Goal: Information Seeking & Learning: Learn about a topic

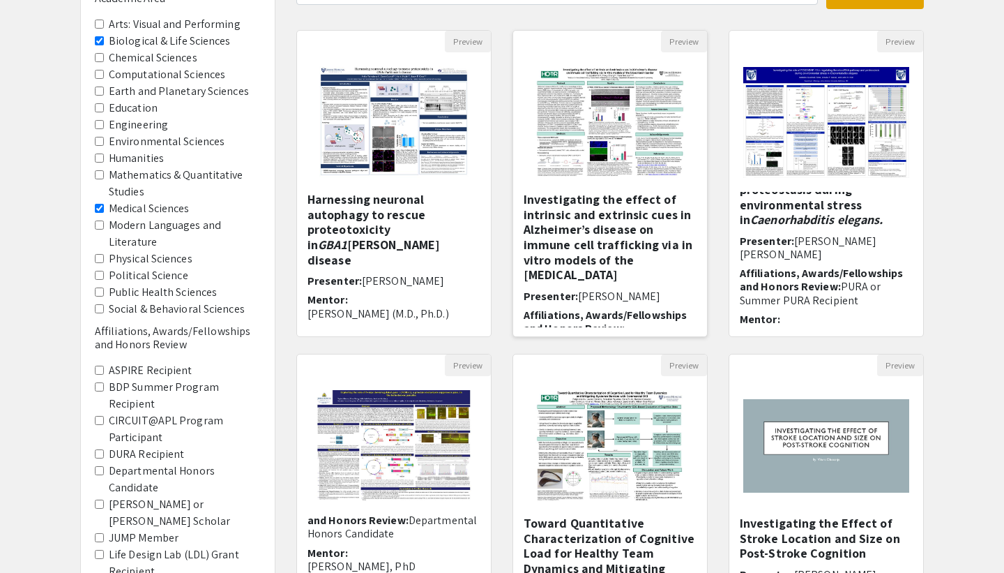
click at [573, 228] on h5 "Investigating the effect of intrinsic and extrinsic cues in Alzheimer’s disease…" at bounding box center [610, 237] width 173 height 91
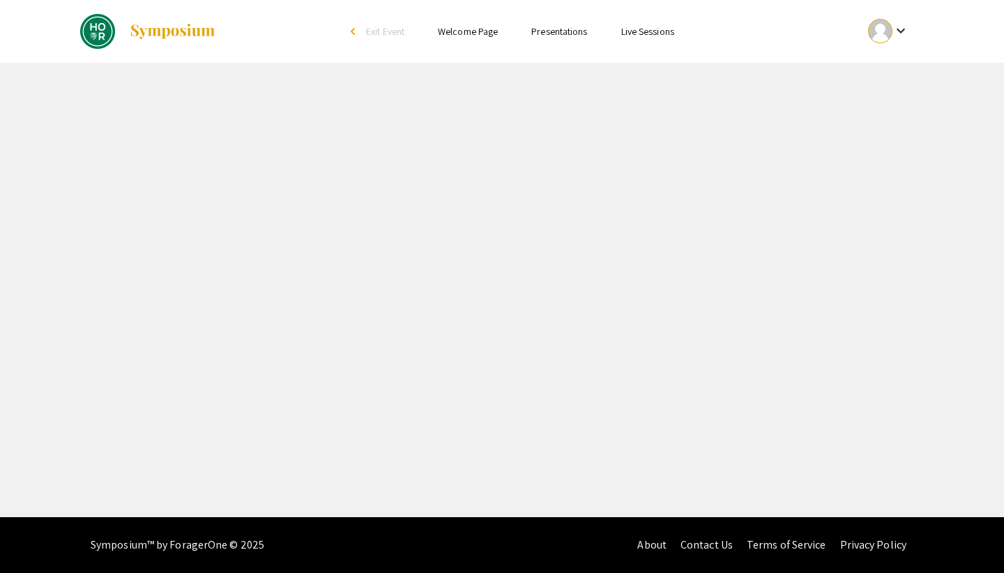
select select "custom"
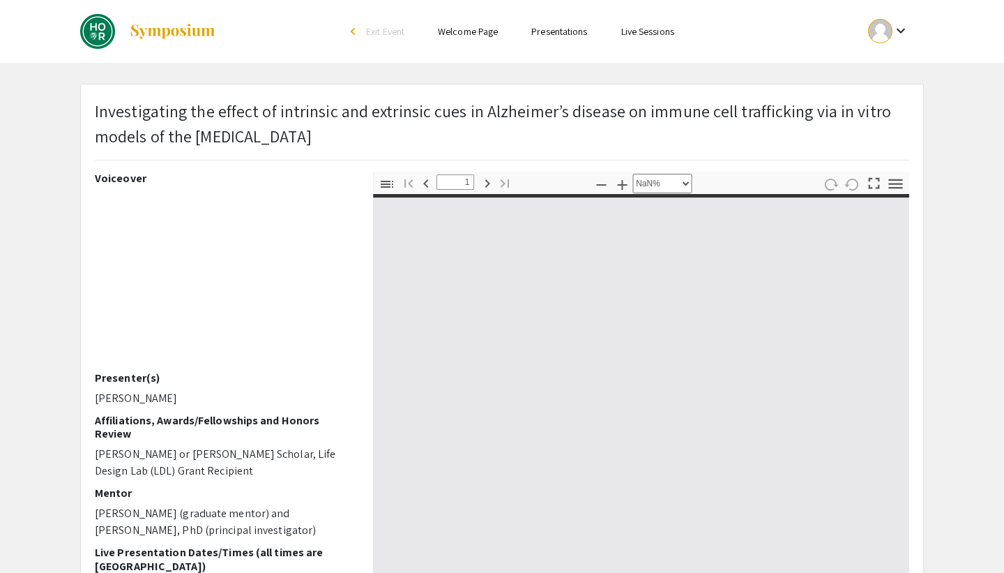
type input "0"
select select "custom"
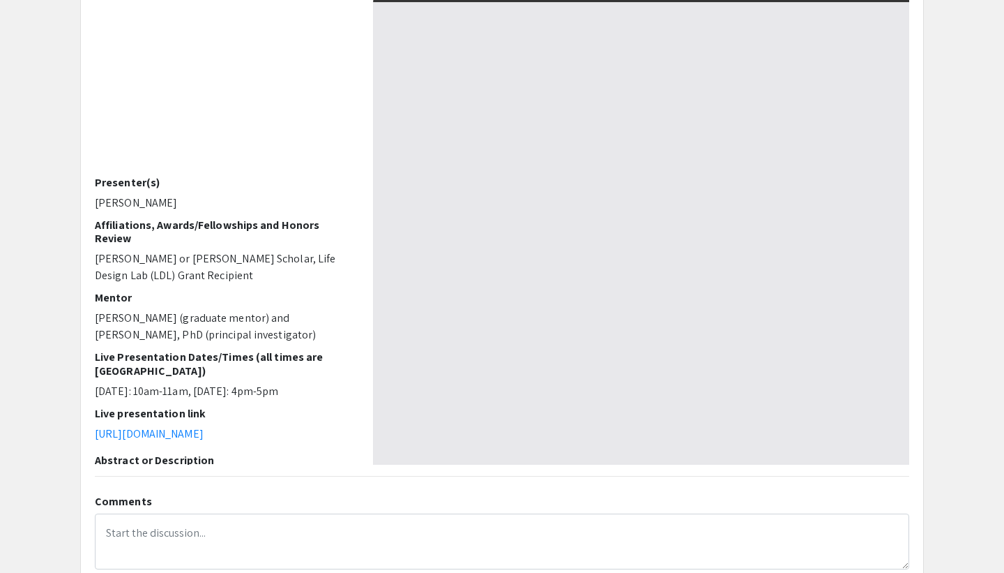
type input "1"
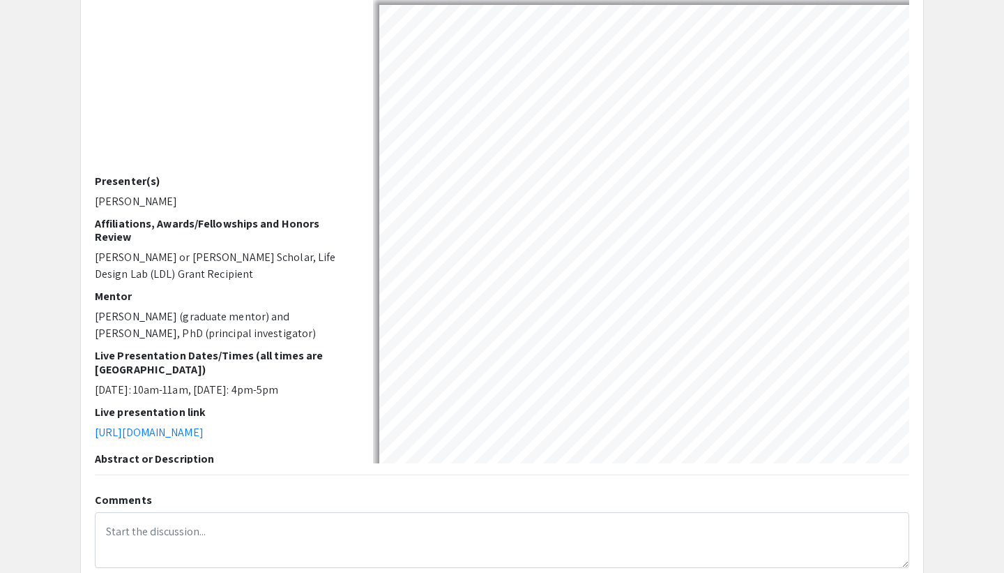
select select "auto"
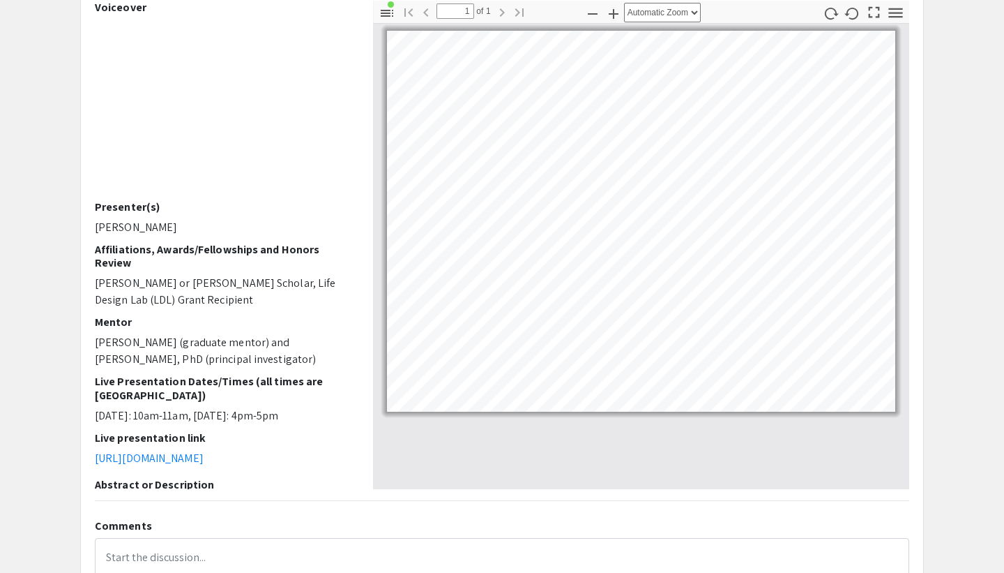
scroll to position [173, 0]
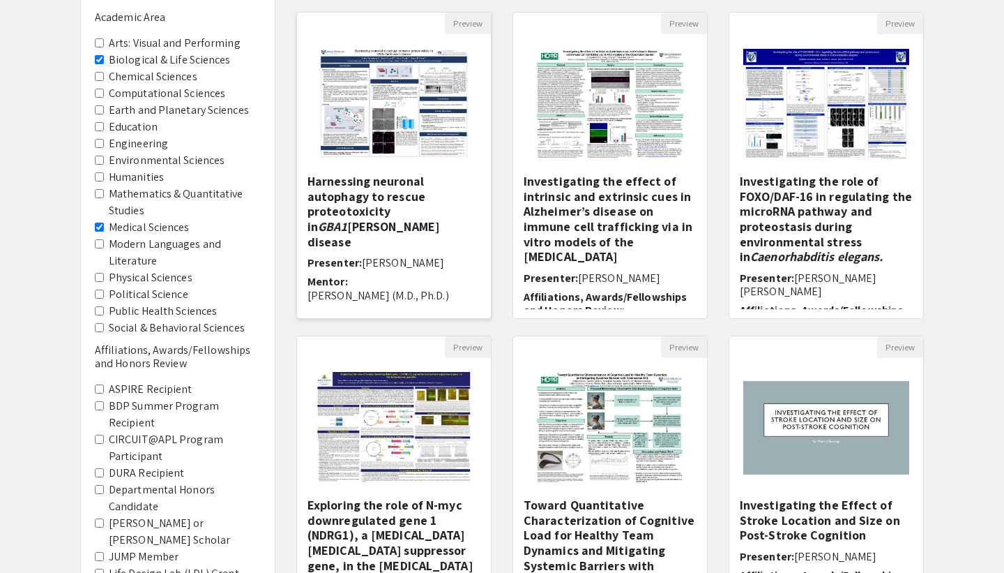
scroll to position [121, 0]
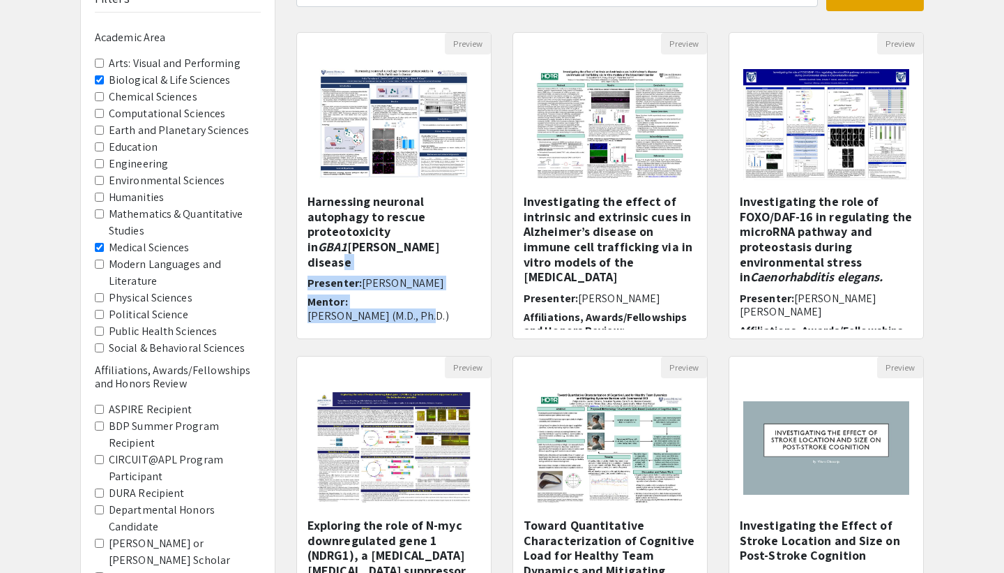
drag, startPoint x: 499, startPoint y: 301, endPoint x: 499, endPoint y: 248, distance: 53.0
click at [499, 248] on div "Preview Harnessing neuronal autophagy to rescue proteotoxicity in GBA1 [PERSON_…" at bounding box center [394, 194] width 216 height 324
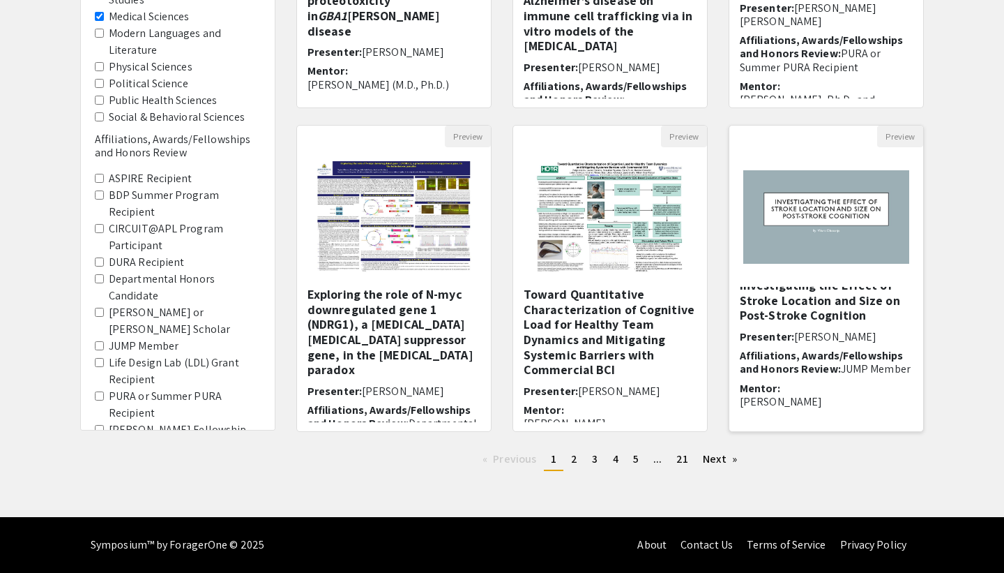
scroll to position [1, 0]
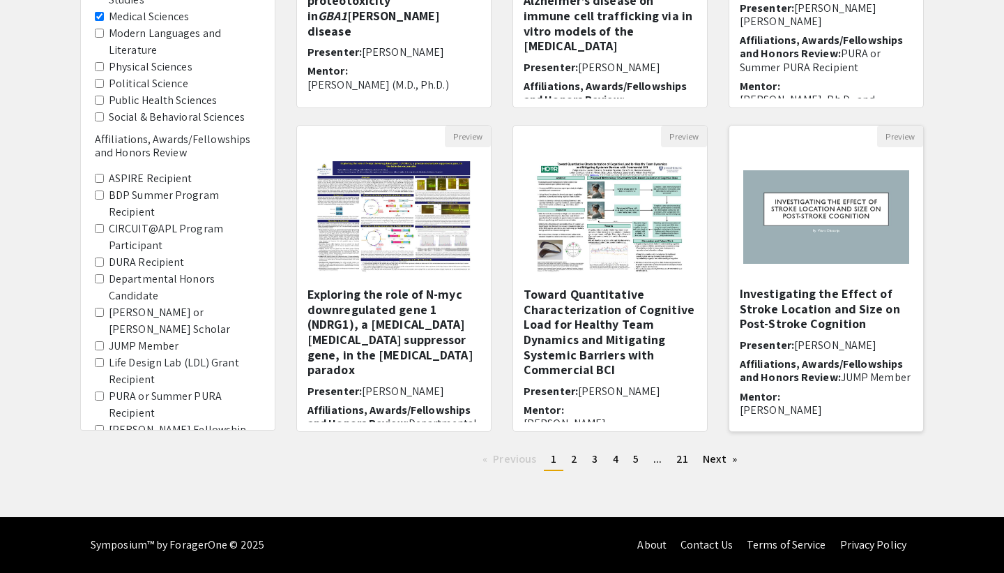
click at [826, 315] on h5 "Investigating the Effect of Stroke Location and Size on Post-Stroke Cognition" at bounding box center [826, 308] width 173 height 45
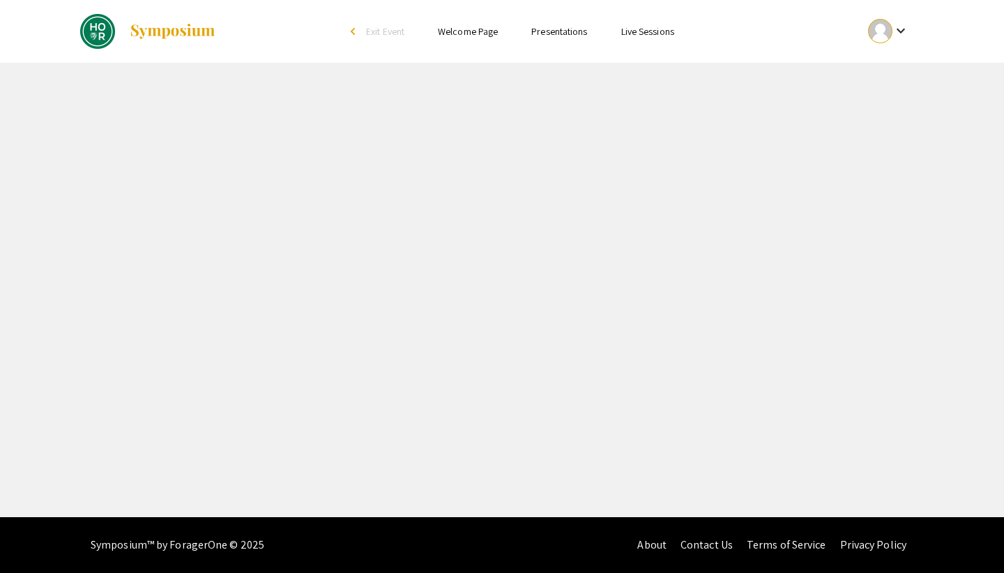
select select "custom"
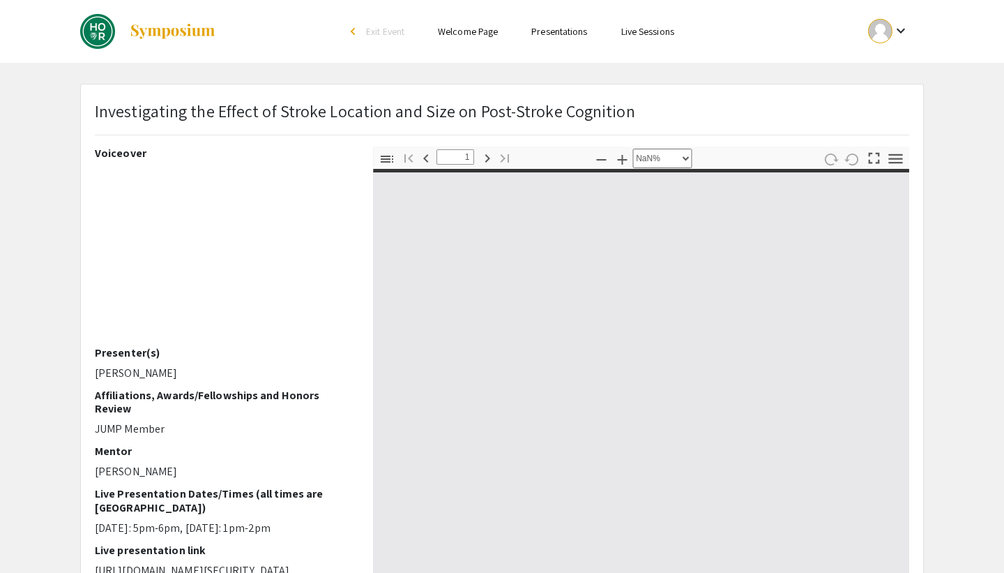
type input "0"
select select "custom"
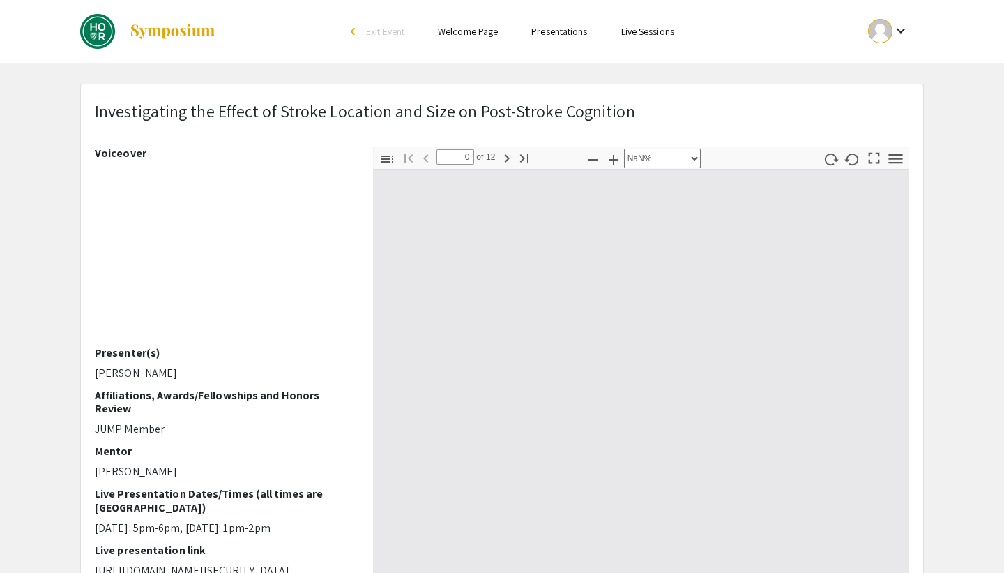
type input "1"
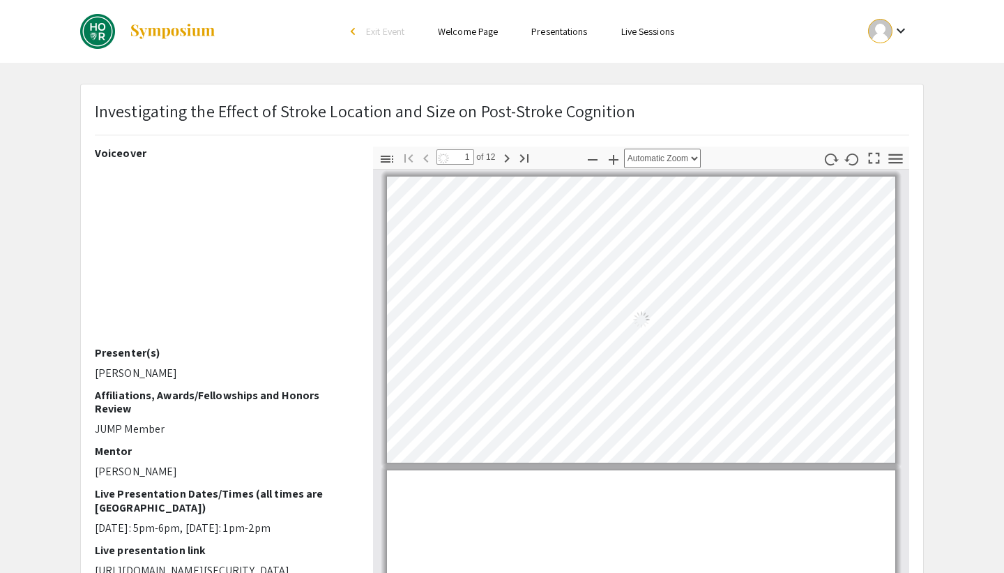
select select "auto"
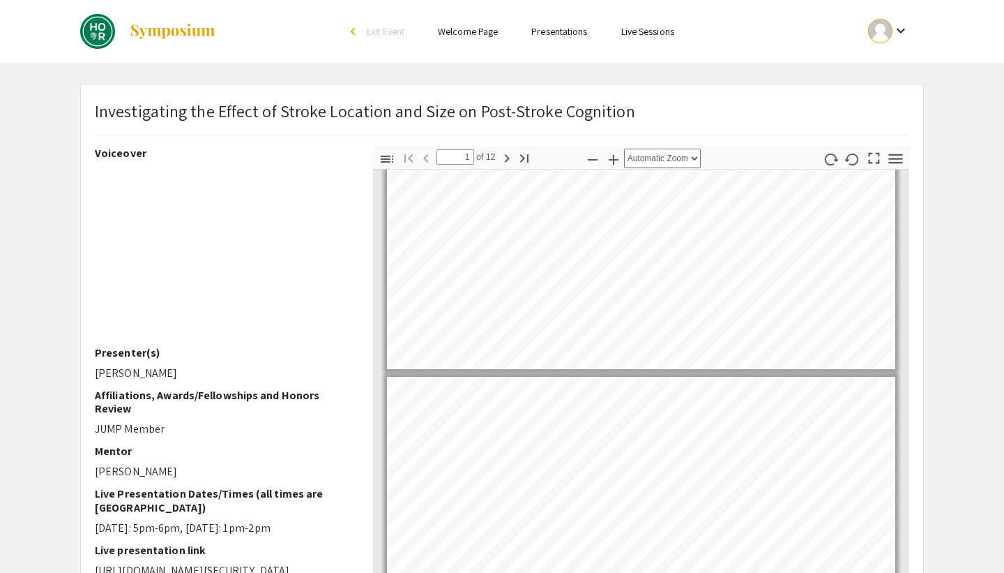
type input "2"
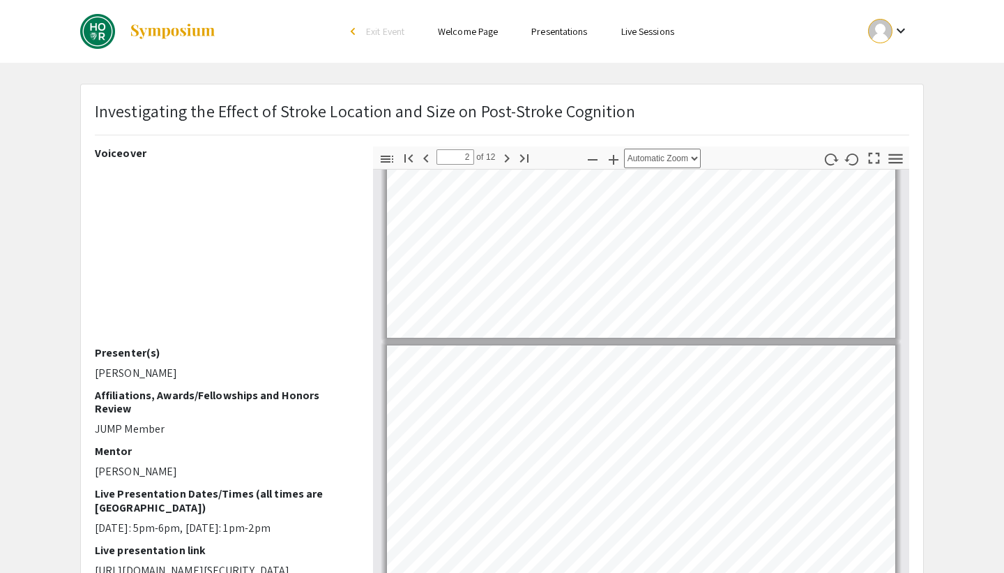
scroll to position [289, 0]
